Goal: Task Accomplishment & Management: Use online tool/utility

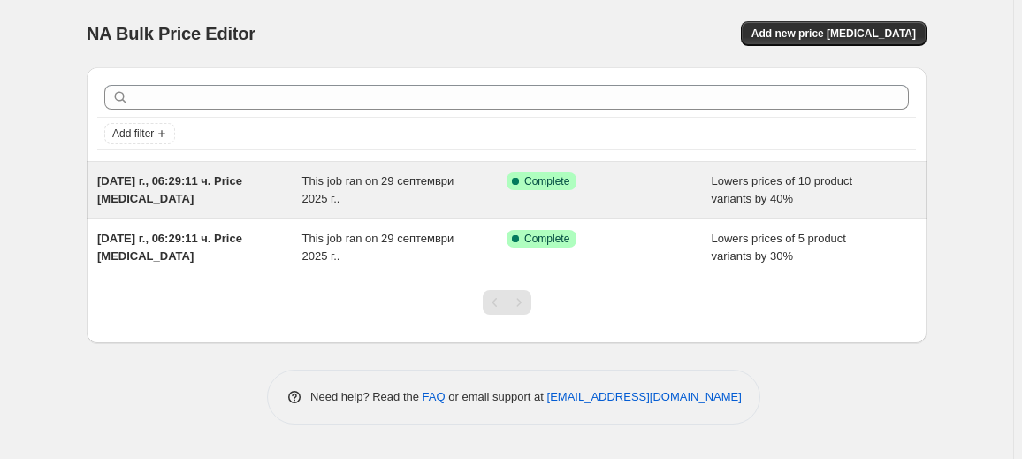
click at [341, 207] on div "[DATE] г., 06:29:11 ч. Price [MEDICAL_DATA] This job ran on 29 септември 2025 г…" at bounding box center [507, 190] width 840 height 57
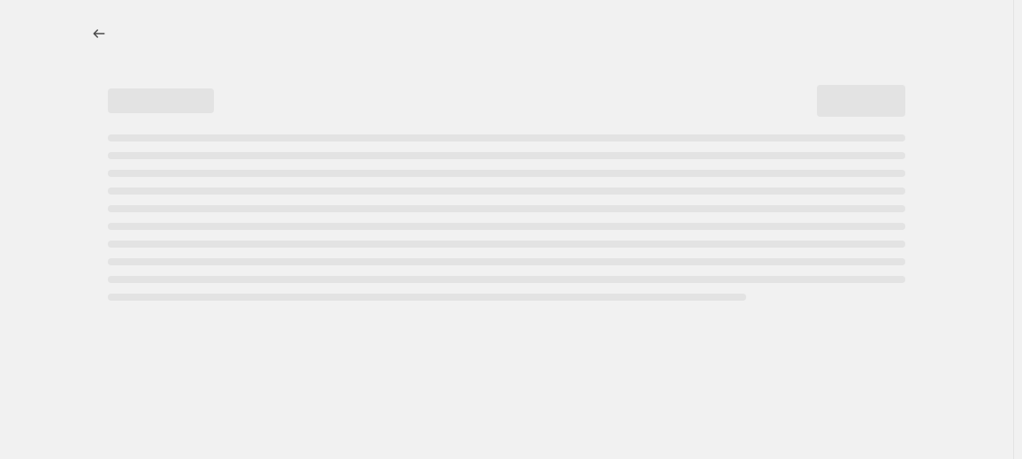
select select "percentage"
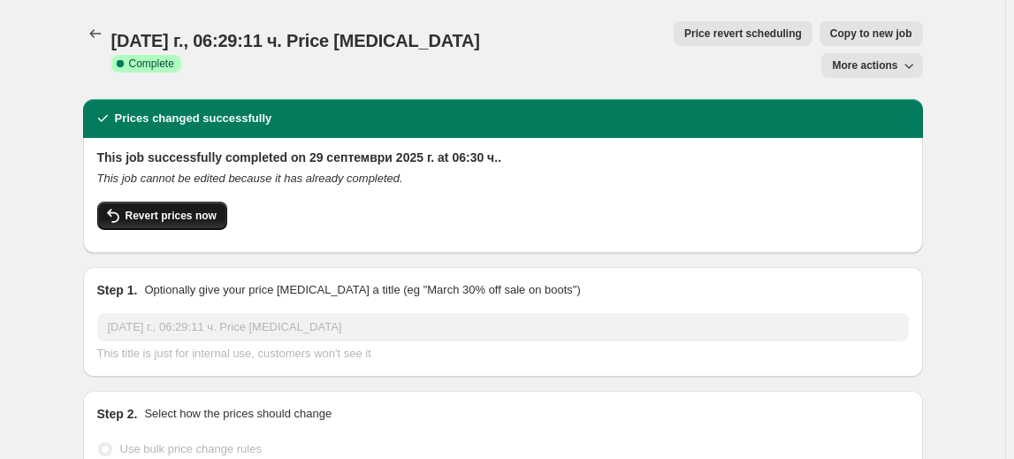
click at [143, 202] on button "Revert prices now" at bounding box center [162, 216] width 130 height 28
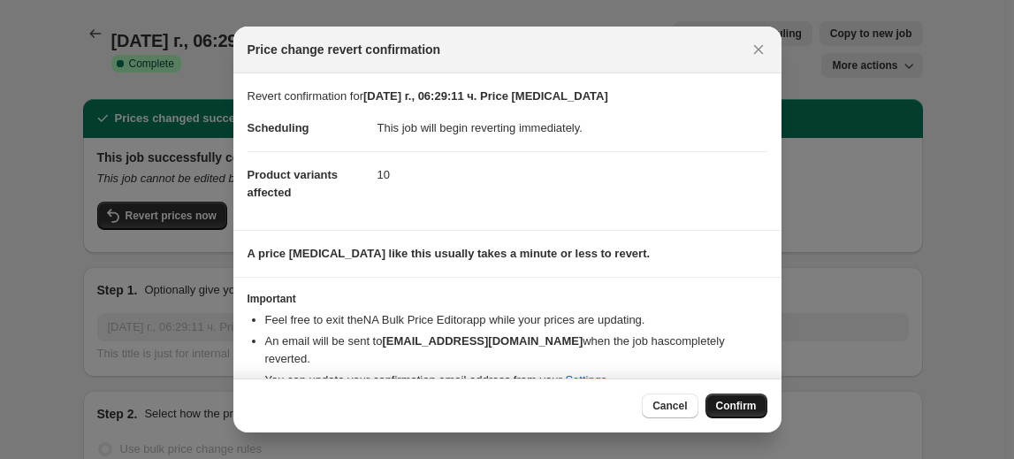
click at [733, 410] on span "Confirm" at bounding box center [736, 406] width 41 height 14
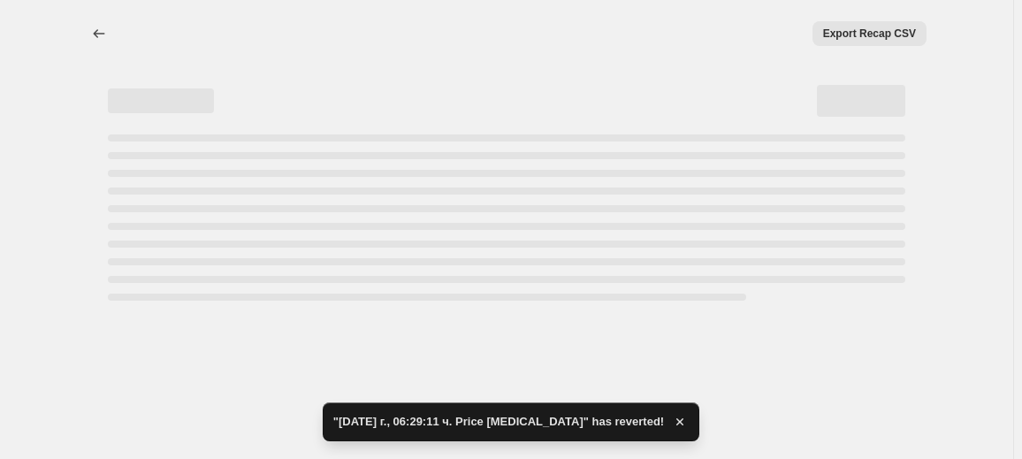
select select "percentage"
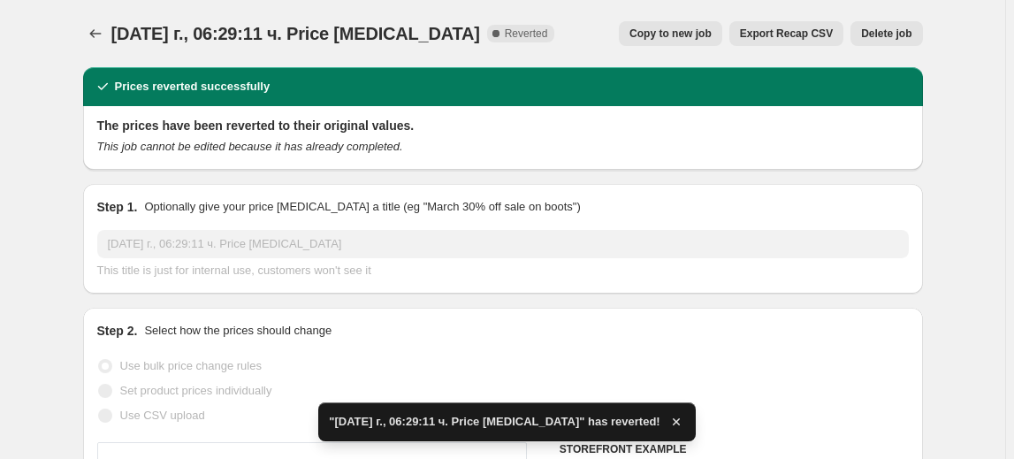
click at [890, 34] on span "Delete job" at bounding box center [886, 34] width 50 height 14
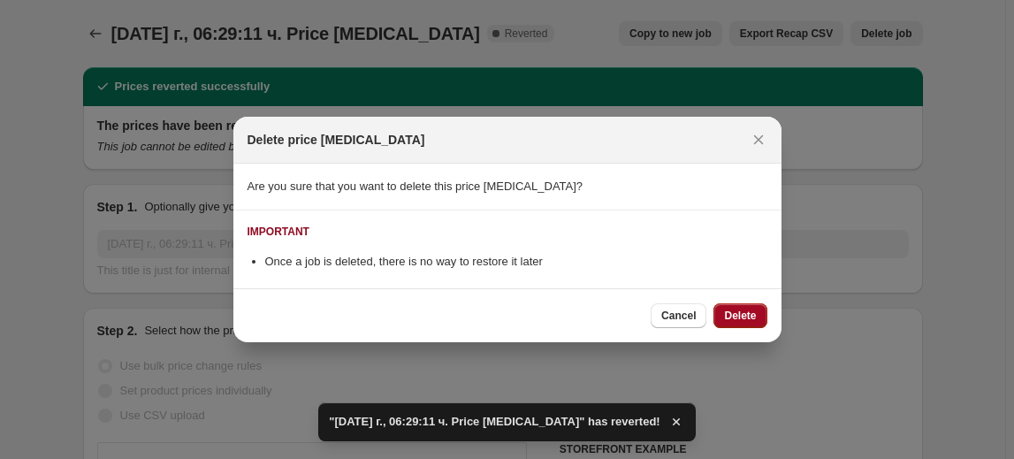
click at [751, 318] on span "Delete" at bounding box center [740, 315] width 32 height 14
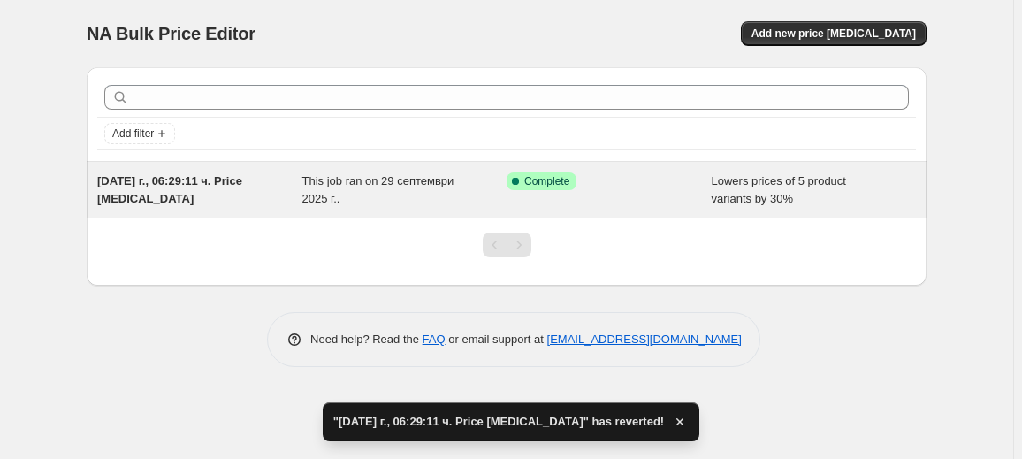
click at [334, 189] on div "This job ran on 29 септември 2025 г.." at bounding box center [404, 189] width 205 height 35
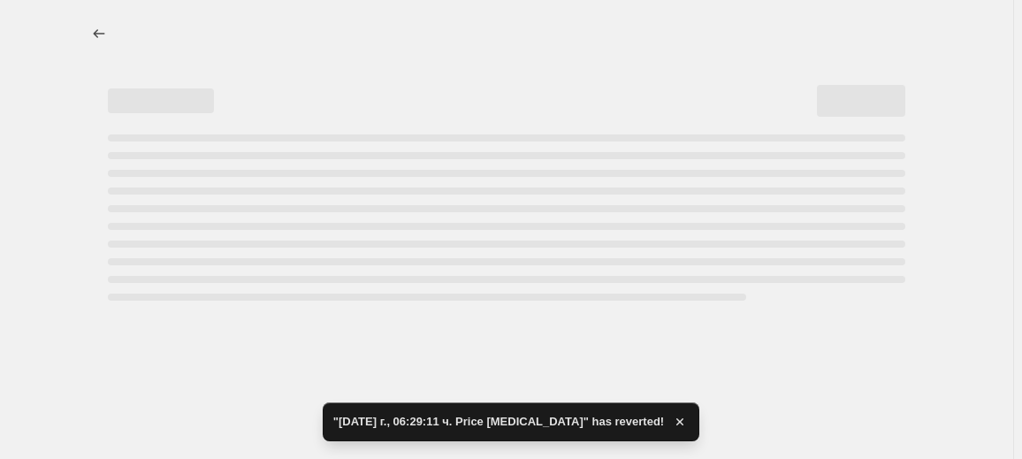
select select "percentage"
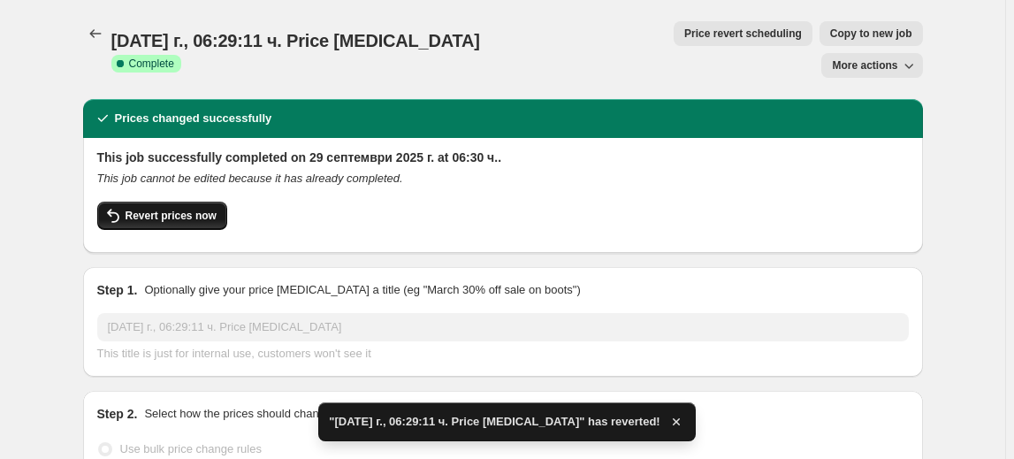
click at [193, 209] on span "Revert prices now" at bounding box center [171, 216] width 91 height 14
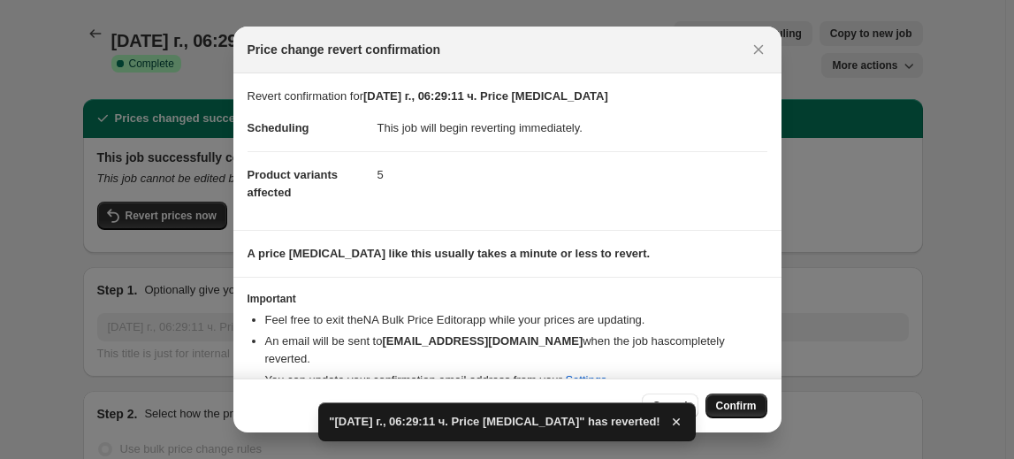
click at [719, 401] on span "Confirm" at bounding box center [736, 406] width 41 height 14
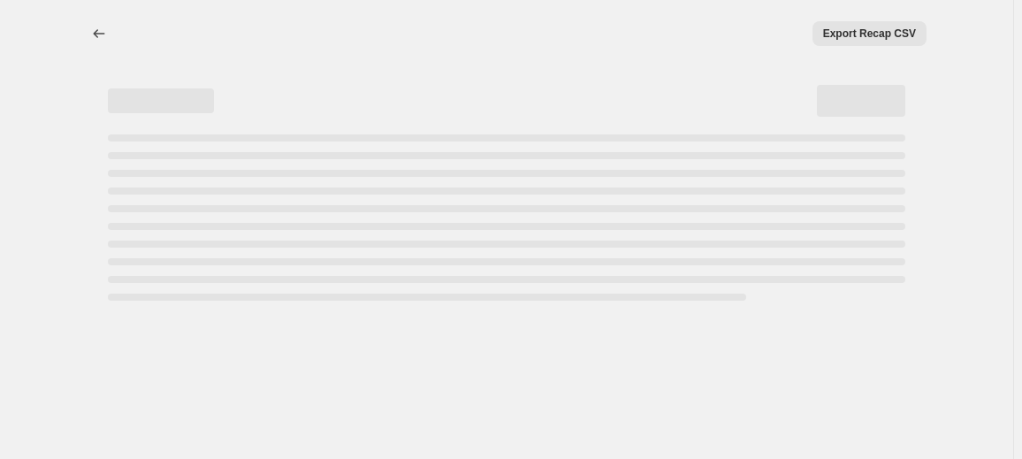
select select "percentage"
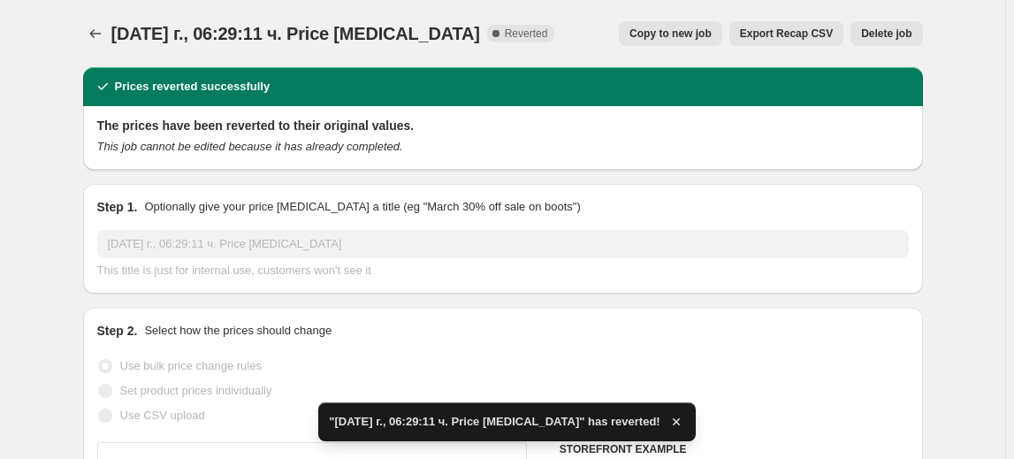
click at [900, 22] on button "Delete job" at bounding box center [886, 33] width 72 height 25
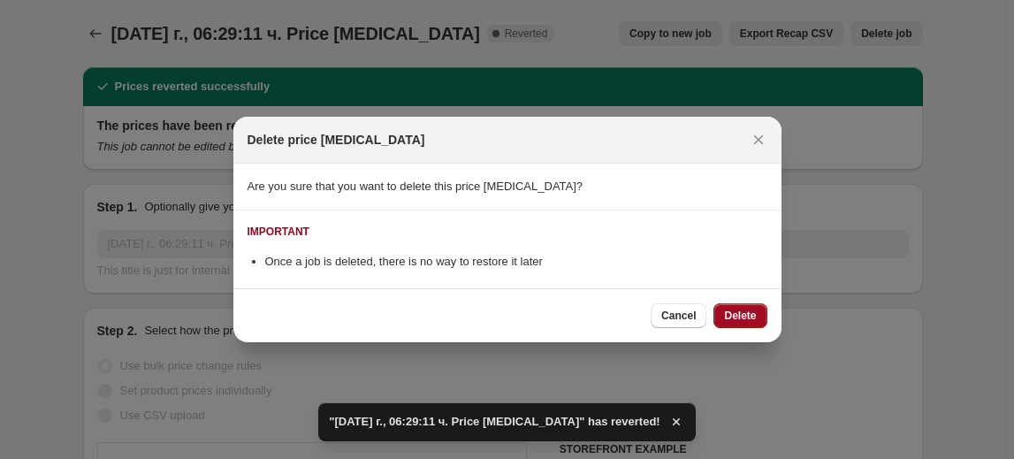
click at [733, 313] on span "Delete" at bounding box center [740, 315] width 32 height 14
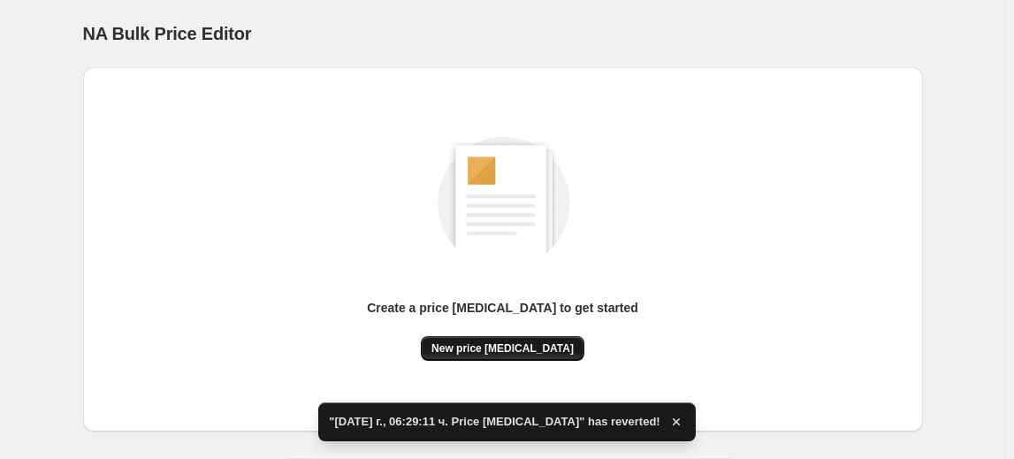
click at [512, 348] on span "New price [MEDICAL_DATA]" at bounding box center [502, 348] width 142 height 14
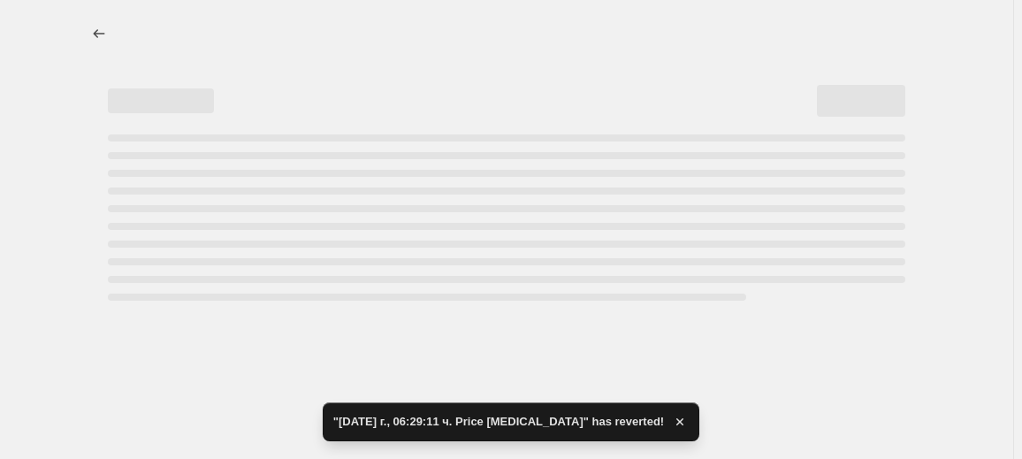
select select "percentage"
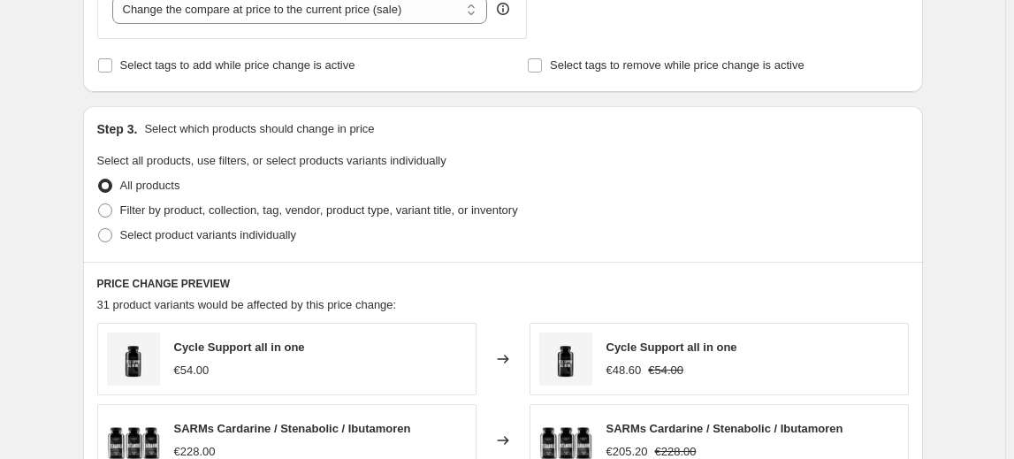
scroll to position [803, 0]
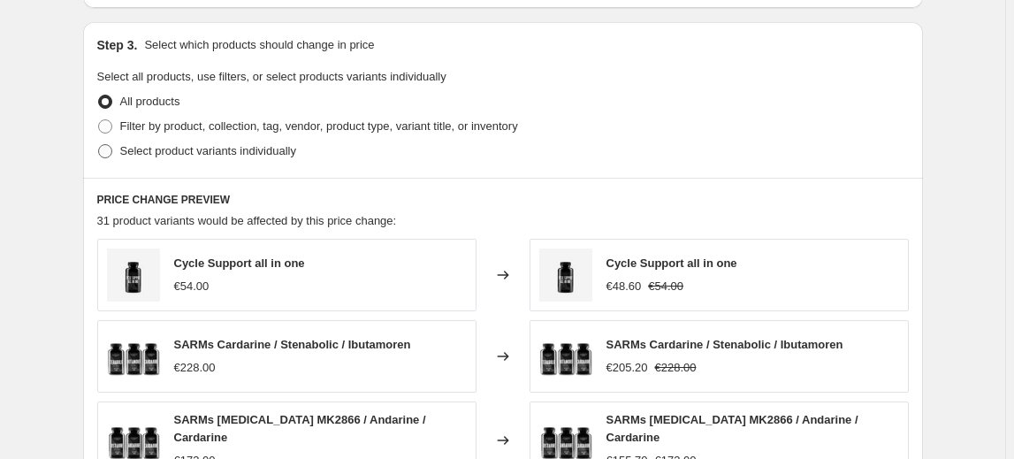
click at [184, 154] on span "Select product variants individually" at bounding box center [208, 150] width 176 height 13
click at [99, 145] on input "Select product variants individually" at bounding box center [98, 144] width 1 height 1
radio input "true"
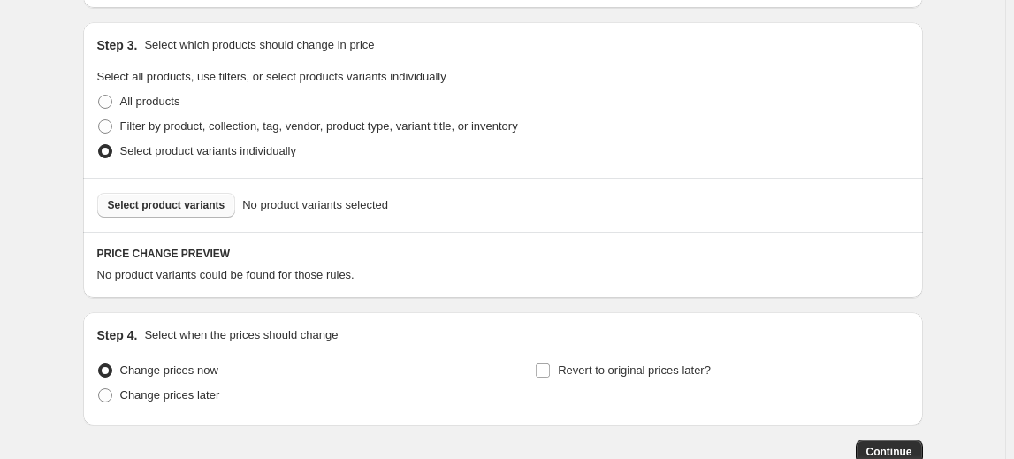
click at [136, 204] on span "Select product variants" at bounding box center [167, 205] width 118 height 14
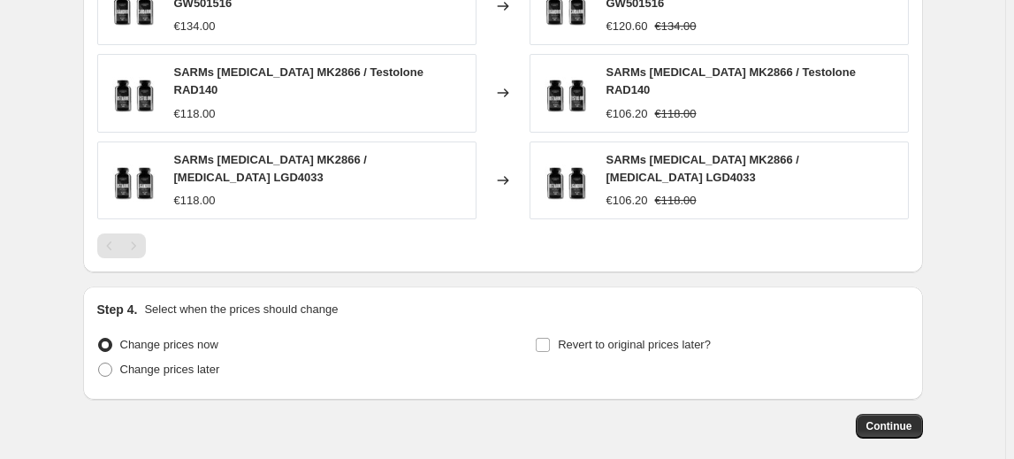
scroll to position [1358, 0]
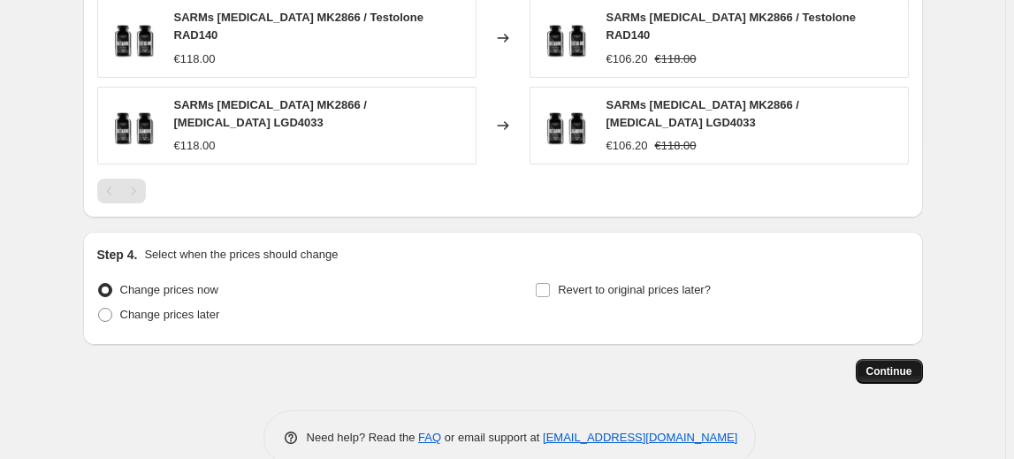
click at [909, 364] on span "Continue" at bounding box center [889, 371] width 46 height 14
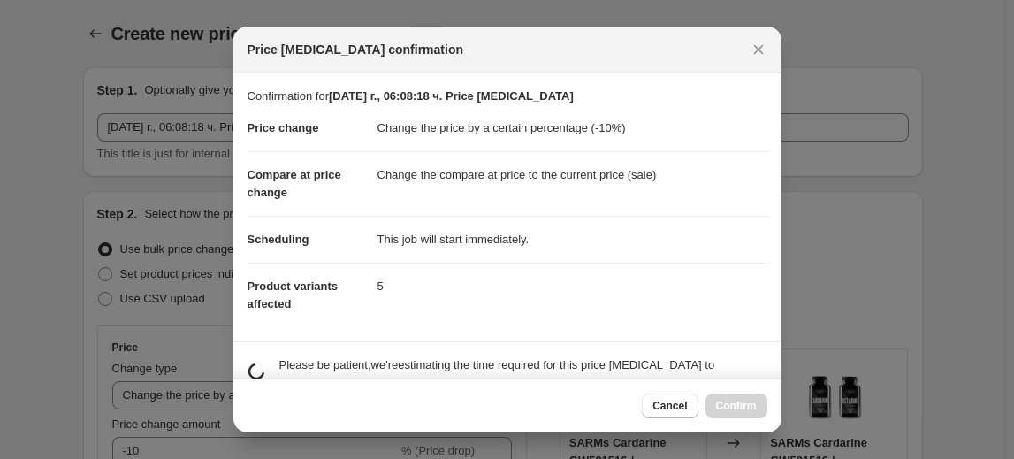
scroll to position [0, 0]
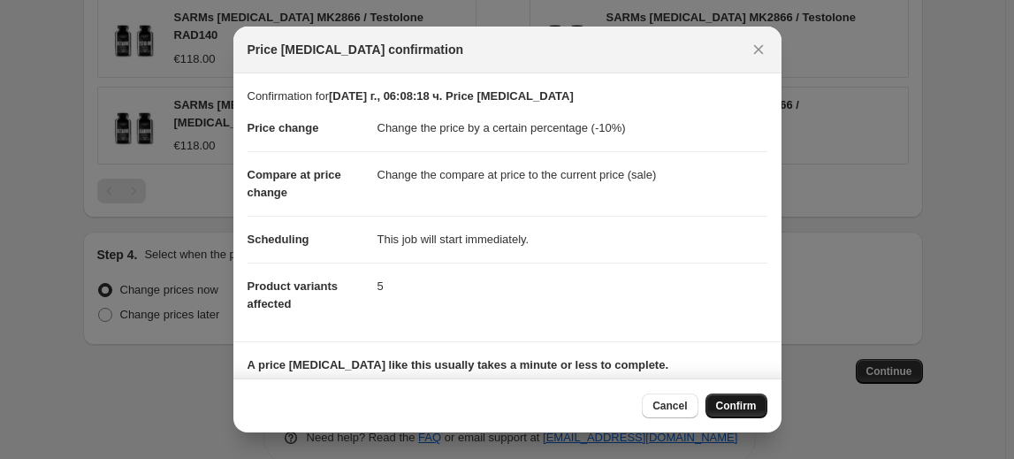
click at [723, 408] on span "Confirm" at bounding box center [736, 406] width 41 height 14
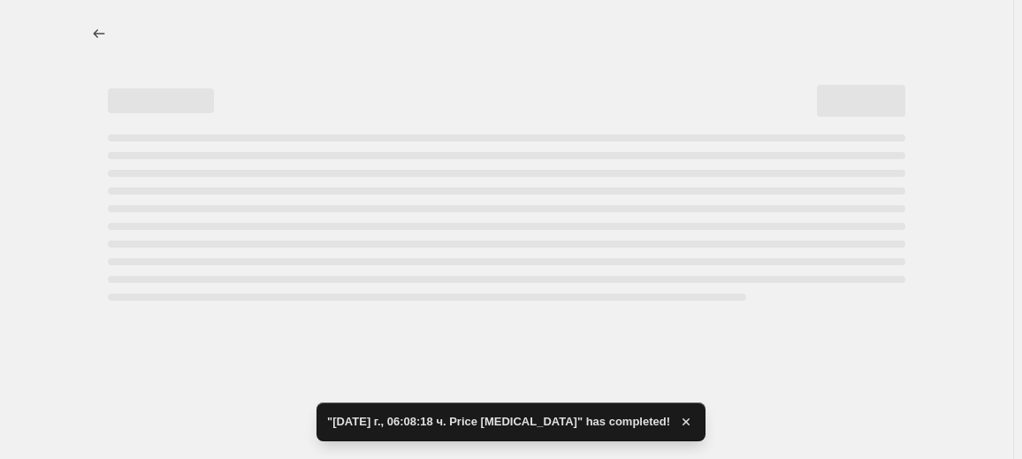
select select "percentage"
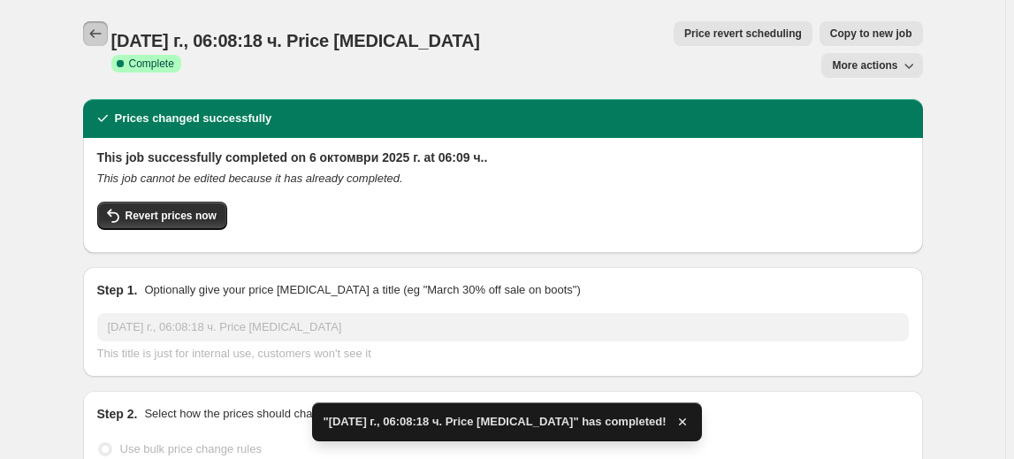
click at [97, 34] on icon "Price change jobs" at bounding box center [94, 33] width 11 height 9
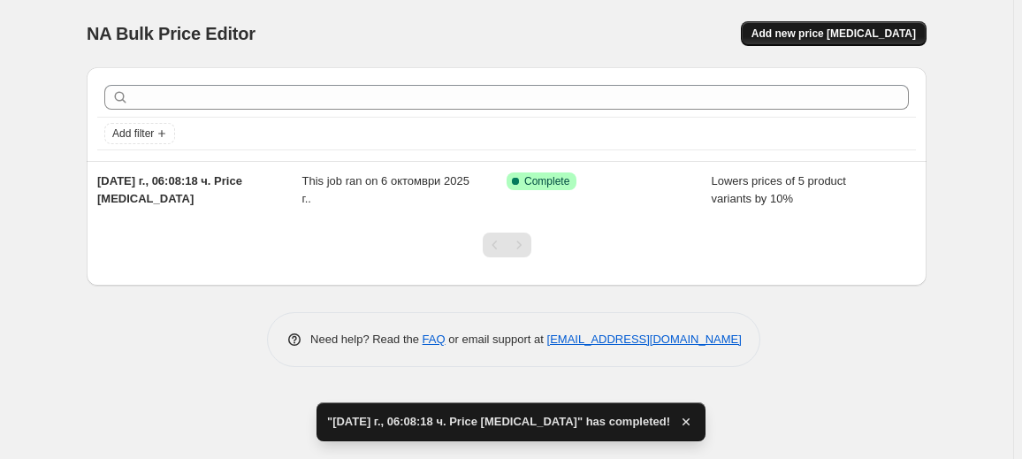
click at [880, 34] on span "Add new price [MEDICAL_DATA]" at bounding box center [833, 34] width 164 height 14
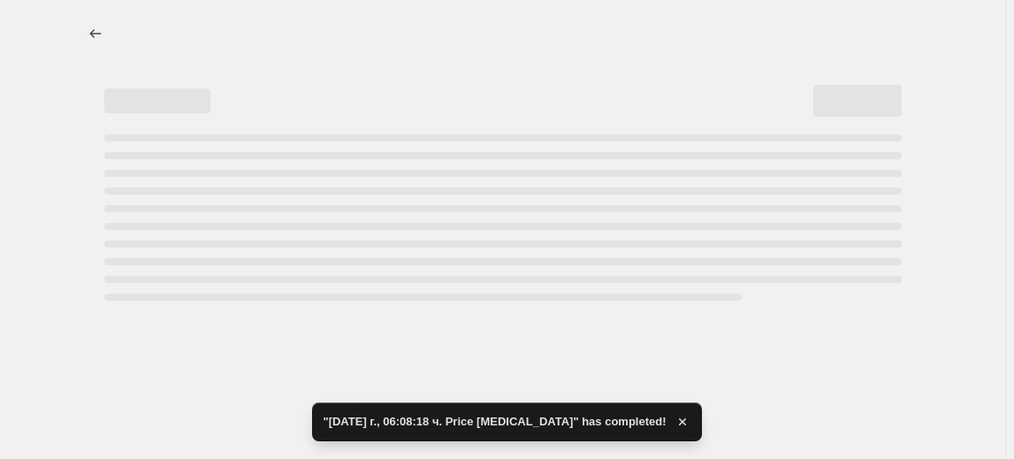
select select "percentage"
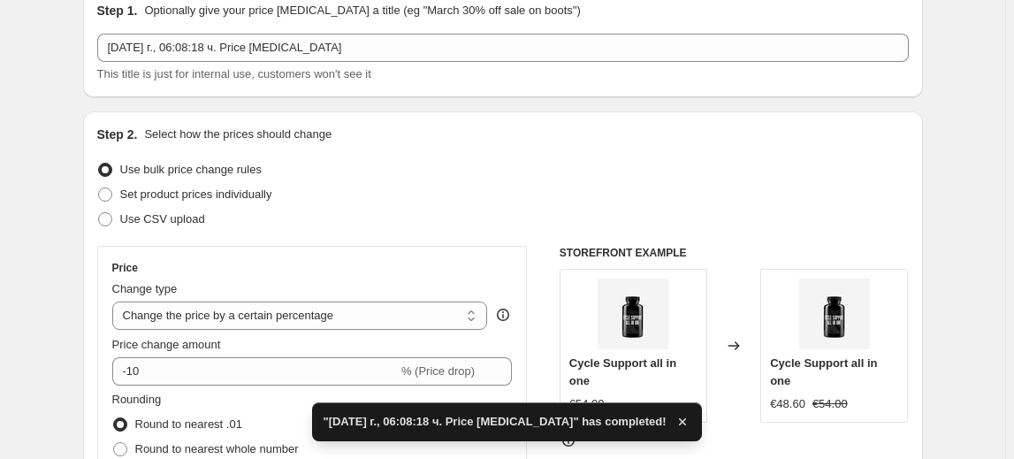
scroll to position [240, 0]
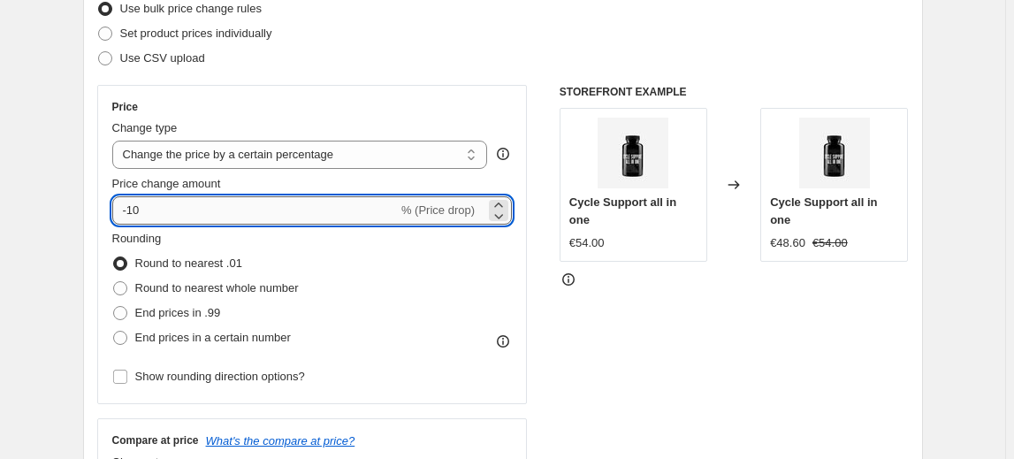
click at [134, 215] on input "-10" at bounding box center [254, 210] width 285 height 28
type input "-20"
click at [260, 235] on fieldset "Rounding Round to nearest .01 Round to nearest whole number End prices in .99 E…" at bounding box center [205, 290] width 186 height 120
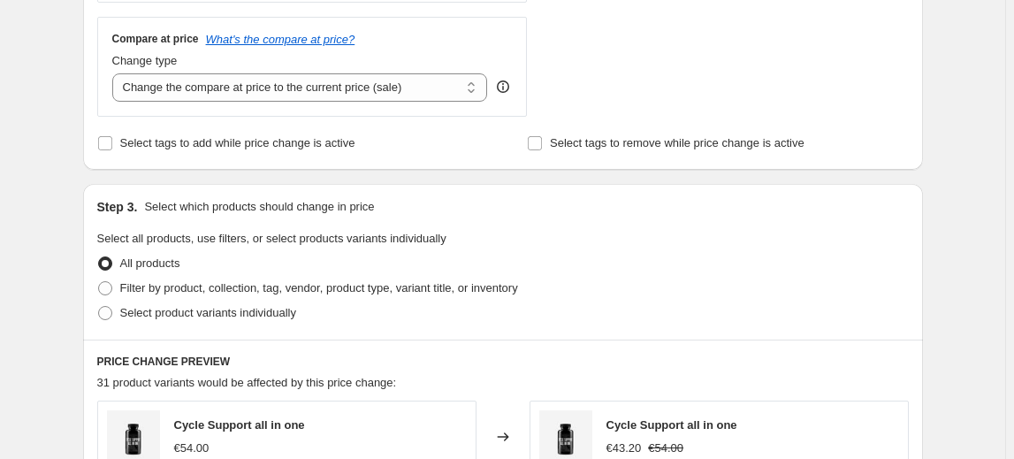
scroll to position [643, 0]
click at [203, 316] on span "Select product variants individually" at bounding box center [208, 311] width 176 height 13
click at [99, 306] on input "Select product variants individually" at bounding box center [98, 305] width 1 height 1
radio input "true"
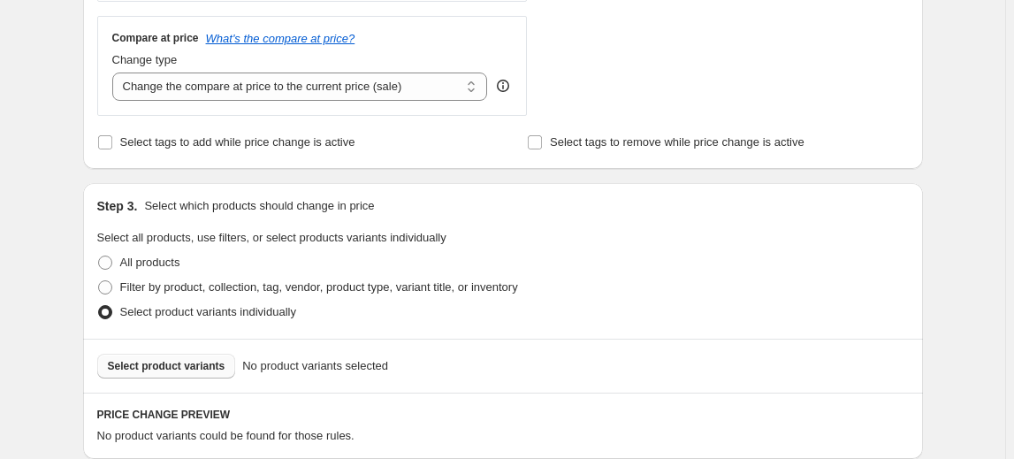
click at [139, 360] on span "Select product variants" at bounding box center [167, 366] width 118 height 14
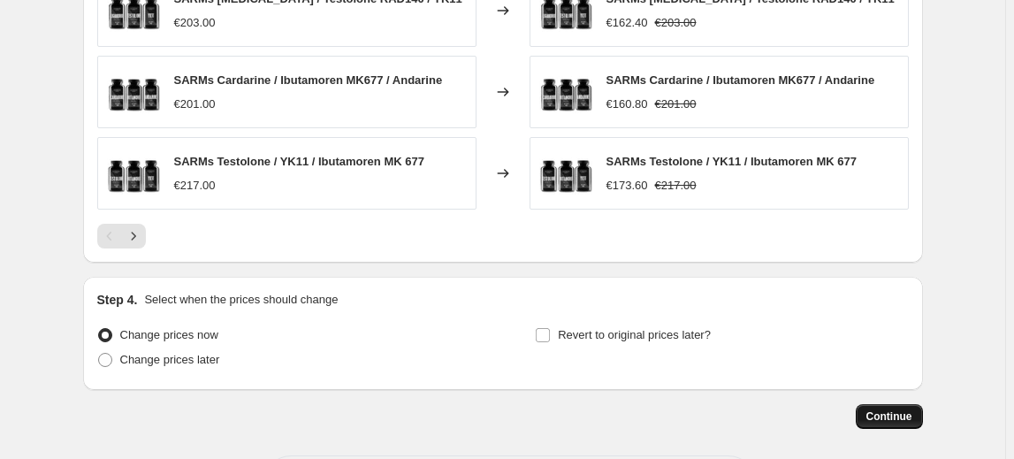
scroll to position [1358, 0]
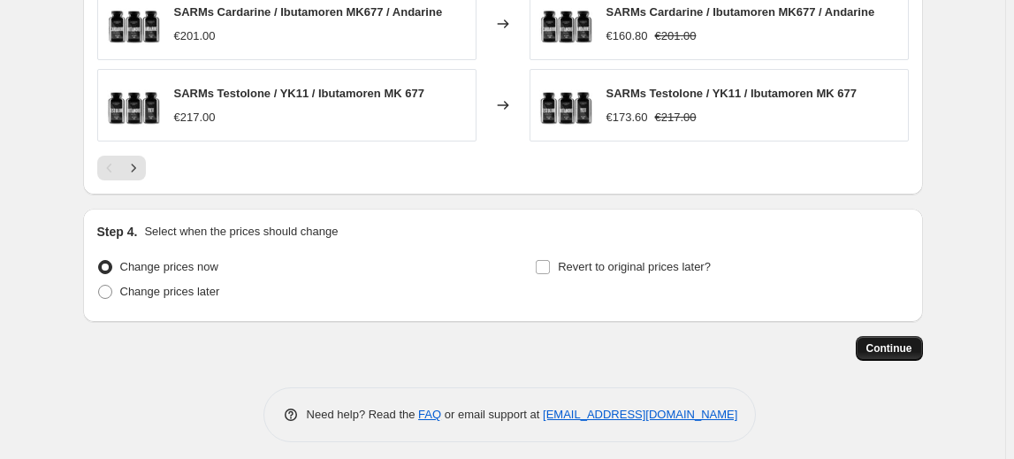
click at [873, 341] on span "Continue" at bounding box center [889, 348] width 46 height 14
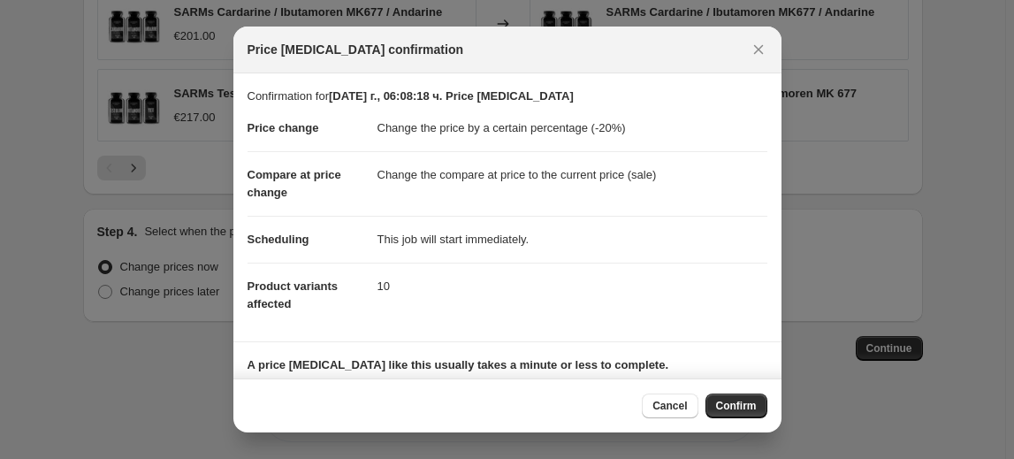
click at [747, 405] on span "Confirm" at bounding box center [736, 406] width 41 height 14
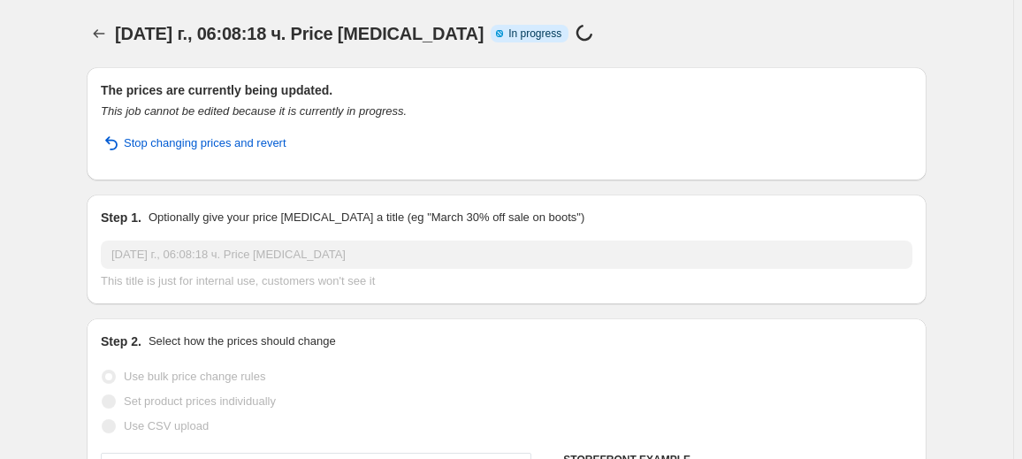
select select "percentage"
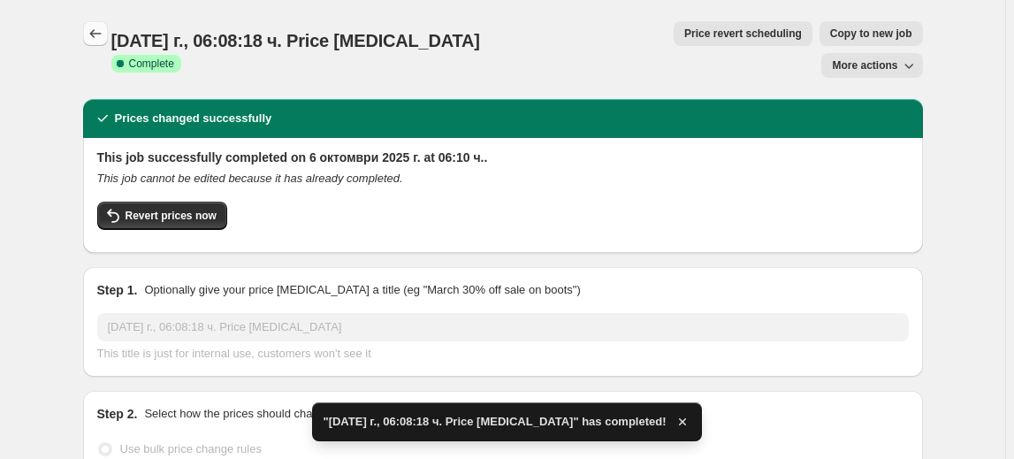
click at [94, 32] on icon "Price change jobs" at bounding box center [96, 34] width 18 height 18
